Goal: Communication & Community: Share content

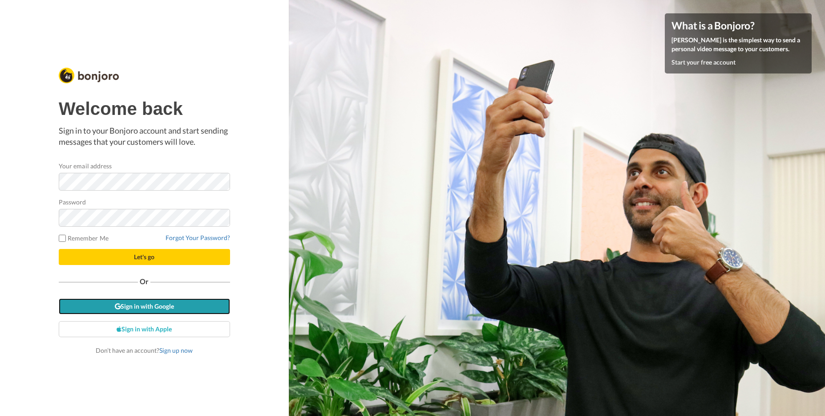
click at [144, 306] on link "Sign in with Google" at bounding box center [144, 306] width 171 height 16
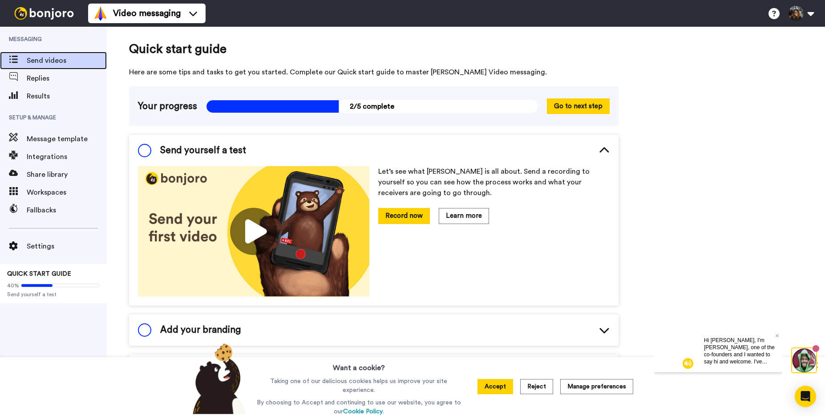
click at [40, 62] on span "Send videos" at bounding box center [67, 60] width 80 height 11
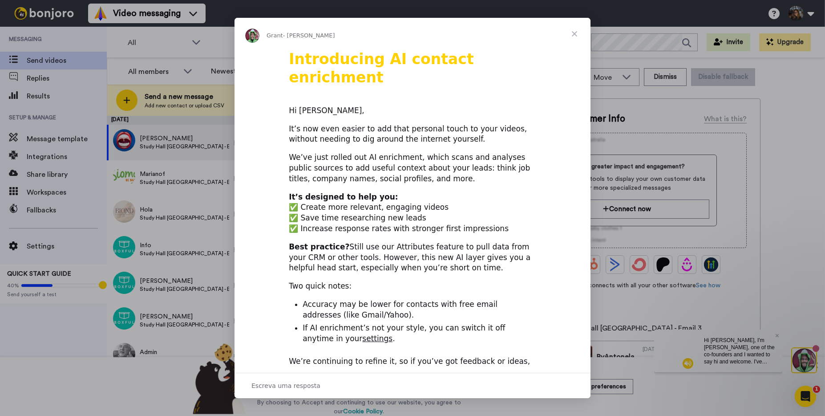
click at [576, 33] on span "Fechar" at bounding box center [575, 34] width 32 height 32
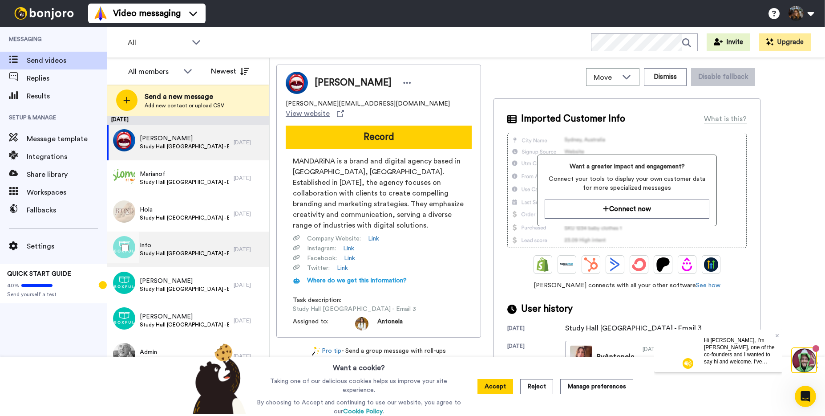
click at [190, 251] on span "Study [PERSON_NAME] [GEOGRAPHIC_DATA] - Email 3" at bounding box center [184, 253] width 89 height 7
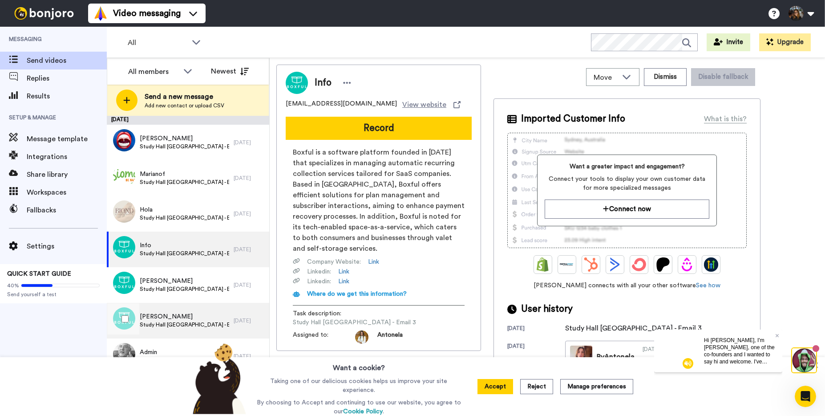
click at [188, 312] on span "Hernan Porfirio" at bounding box center [184, 316] width 89 height 9
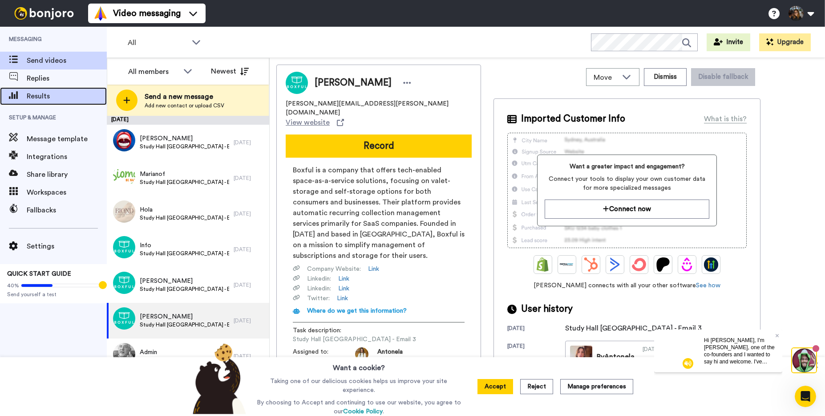
click at [53, 95] on span "Results" at bounding box center [67, 96] width 80 height 11
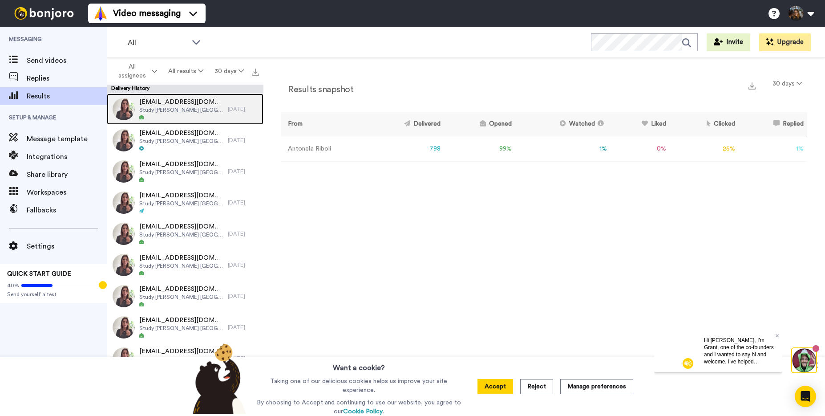
click at [173, 114] on div at bounding box center [181, 117] width 84 height 6
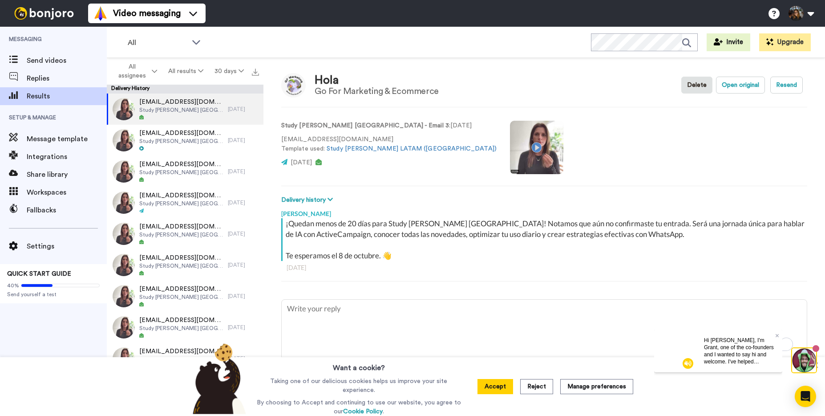
scroll to position [8, 0]
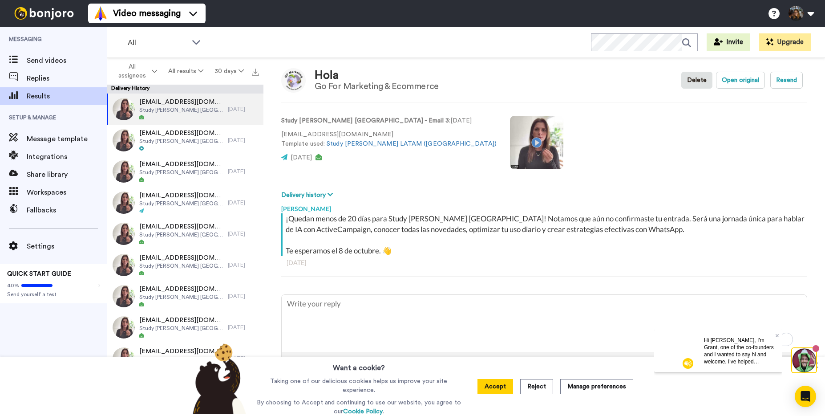
click at [510, 143] on video at bounding box center [536, 142] width 53 height 53
click at [510, 141] on video at bounding box center [536, 142] width 53 height 53
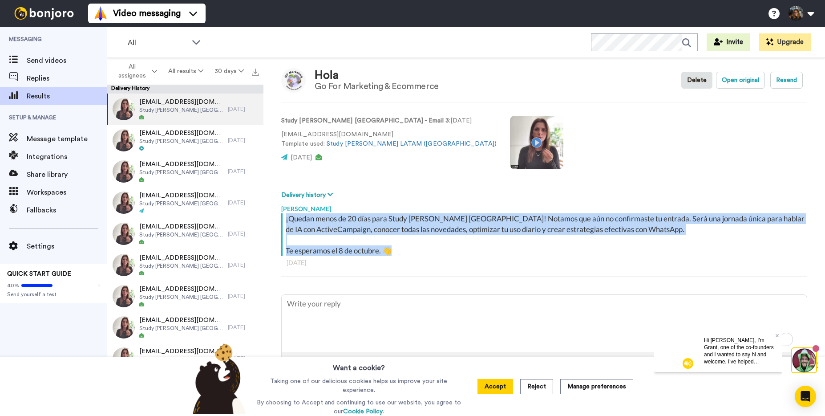
drag, startPoint x: 406, startPoint y: 253, endPoint x: 281, endPoint y: 219, distance: 129.8
click at [281, 219] on div "¡Quedan menos de 20 días para Study [PERSON_NAME] [GEOGRAPHIC_DATA]! Notamos qu…" at bounding box center [543, 234] width 524 height 43
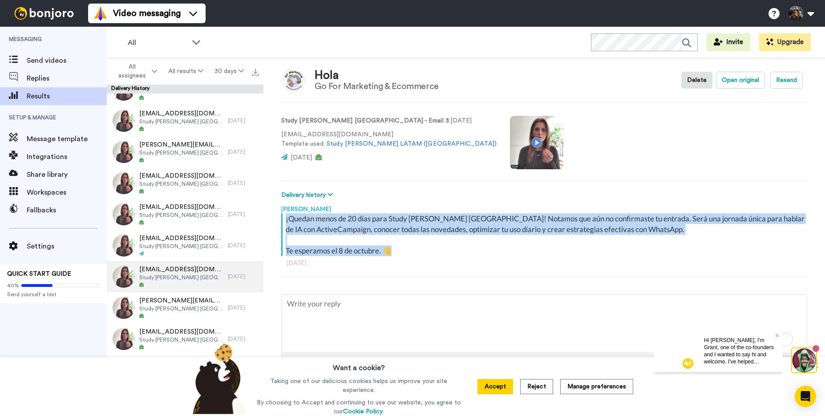
scroll to position [0, 0]
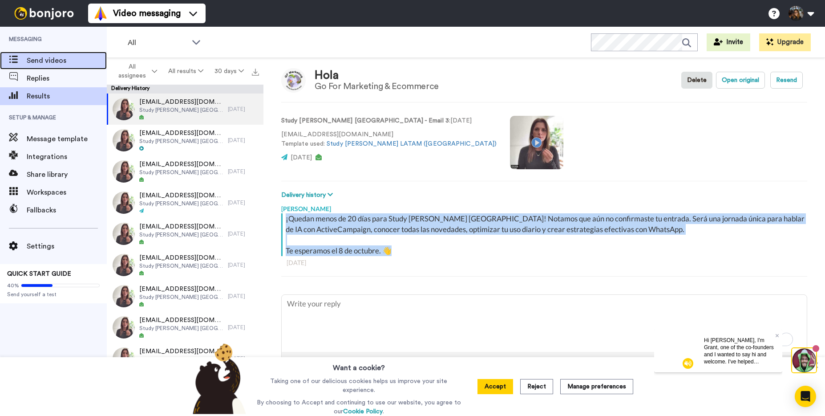
click at [41, 61] on span "Send videos" at bounding box center [67, 60] width 80 height 11
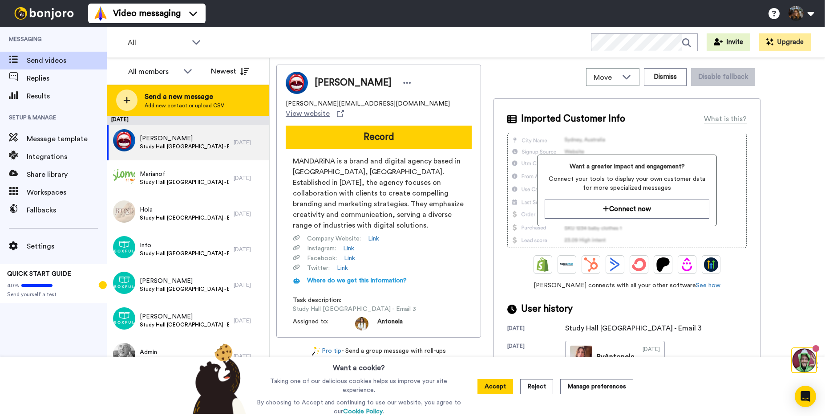
click at [159, 100] on span "Send a new message" at bounding box center [185, 96] width 80 height 11
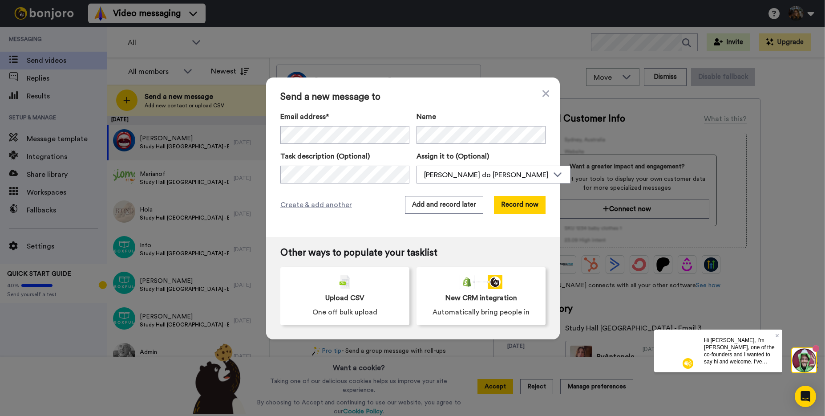
click at [460, 105] on div "Send a new message to Email address* Jvonlinsingen <jvonlinsingen@activecampaig…" at bounding box center [413, 156] width 294 height 159
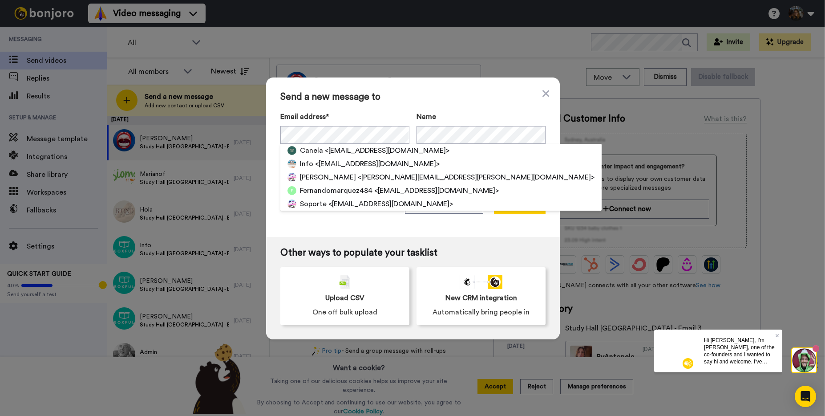
click at [417, 101] on span "Send a new message to" at bounding box center [412, 97] width 265 height 11
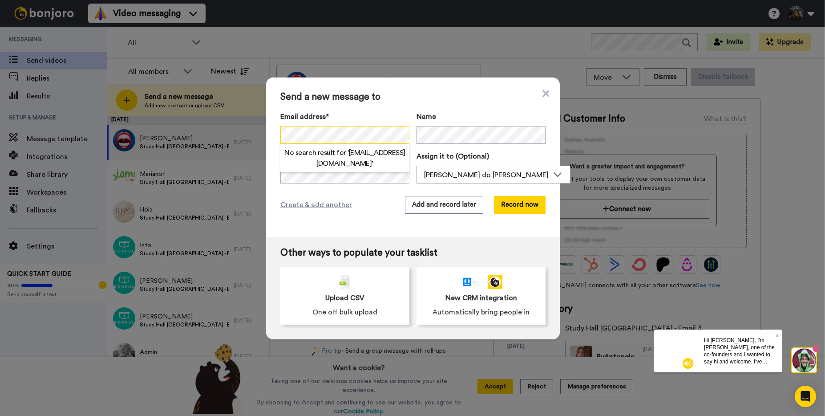
scroll to position [0, 0]
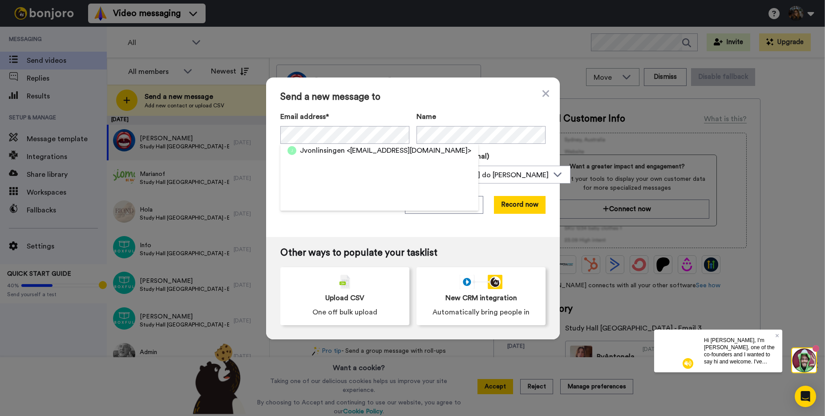
click at [353, 99] on span "Send a new message to" at bounding box center [412, 97] width 265 height 11
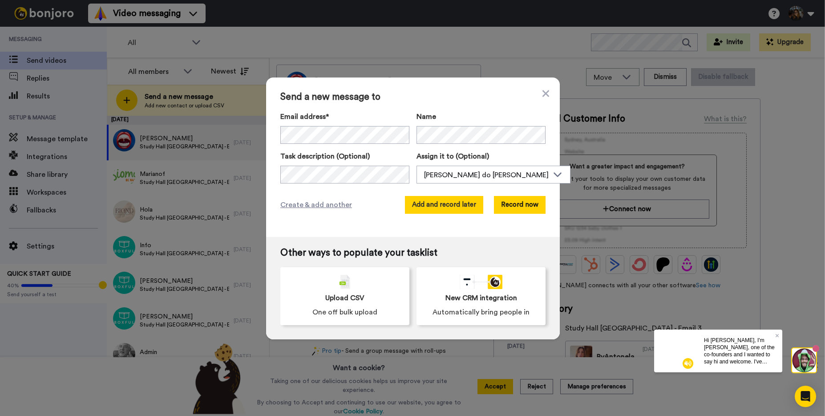
click at [461, 208] on button "Add and record later" at bounding box center [444, 205] width 78 height 18
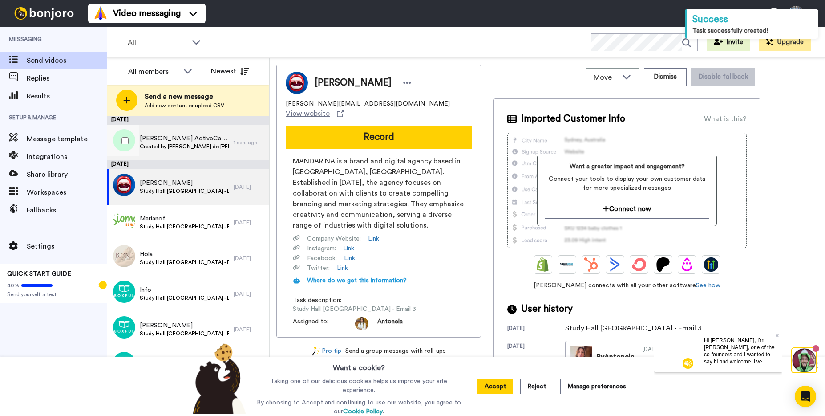
click at [191, 146] on span "Created by Julia Von Linsingen do Amaral" at bounding box center [184, 146] width 89 height 7
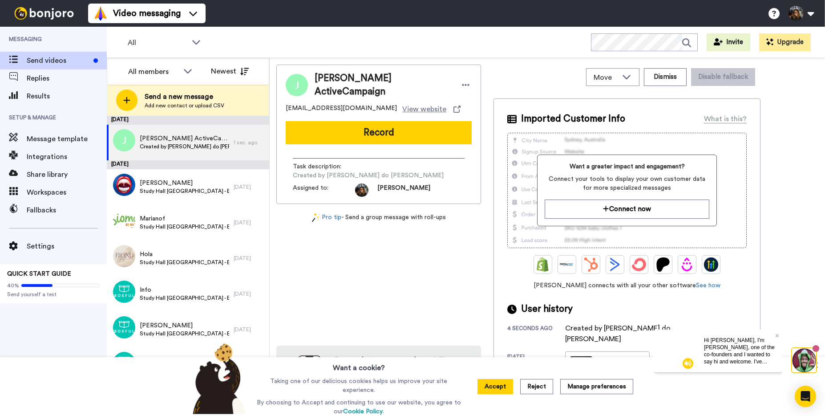
click at [507, 386] on button "Accept" at bounding box center [496, 386] width 36 height 15
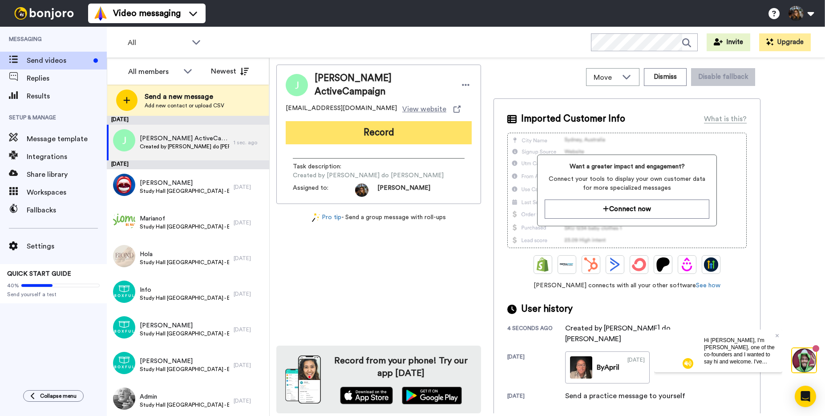
click at [382, 132] on button "Record" at bounding box center [379, 132] width 186 height 23
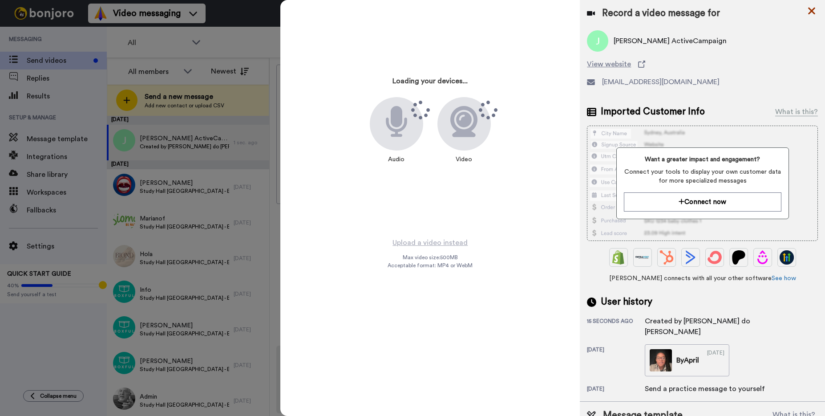
click at [814, 11] on icon at bounding box center [811, 10] width 9 height 11
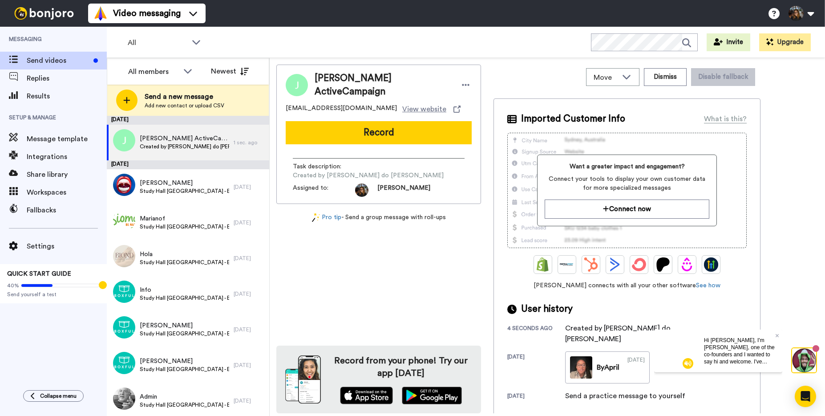
click at [326, 243] on div "Julia Da ActiveCampaign jvonlinsingen@activecampaign.com View website Record Ta…" at bounding box center [378, 239] width 205 height 349
drag, startPoint x: 372, startPoint y: 126, endPoint x: 405, endPoint y: 124, distance: 33.5
click at [372, 126] on button "Record" at bounding box center [379, 132] width 186 height 23
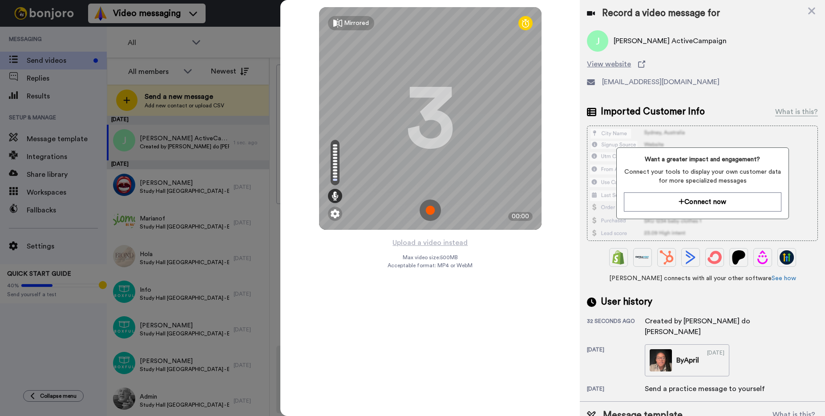
click at [227, 46] on div at bounding box center [412, 208] width 825 height 416
click at [811, 12] on icon at bounding box center [811, 11] width 7 height 7
